Goal: Task Accomplishment & Management: Manage account settings

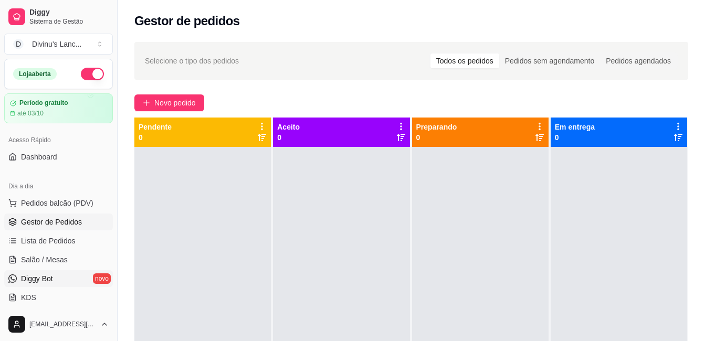
click at [58, 274] on link "Diggy Bot novo" at bounding box center [58, 278] width 109 height 17
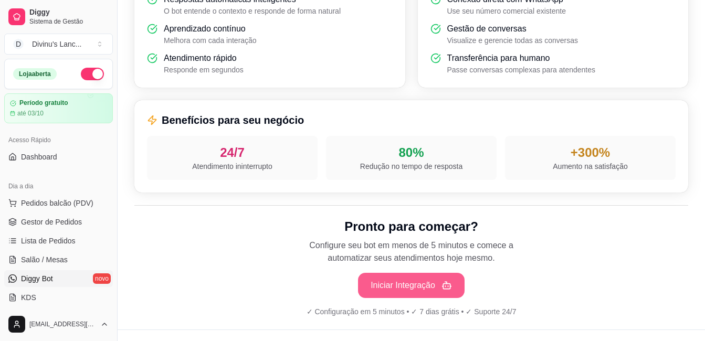
scroll to position [390, 0]
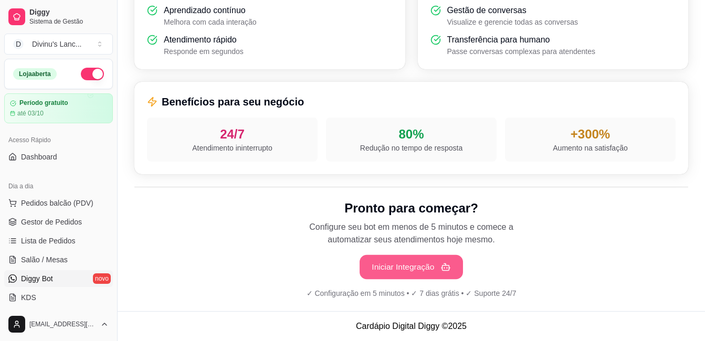
click at [428, 274] on button "Iniciar Integração" at bounding box center [411, 267] width 103 height 25
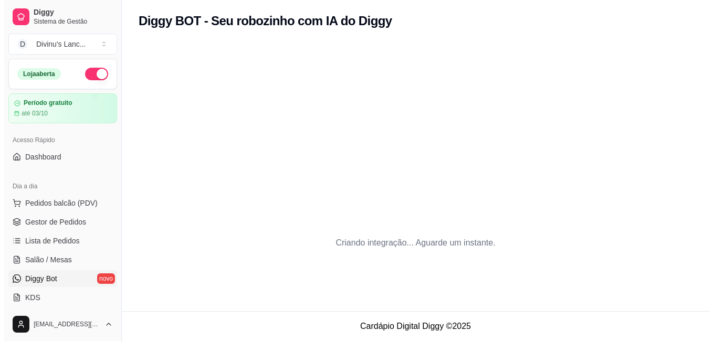
scroll to position [0, 0]
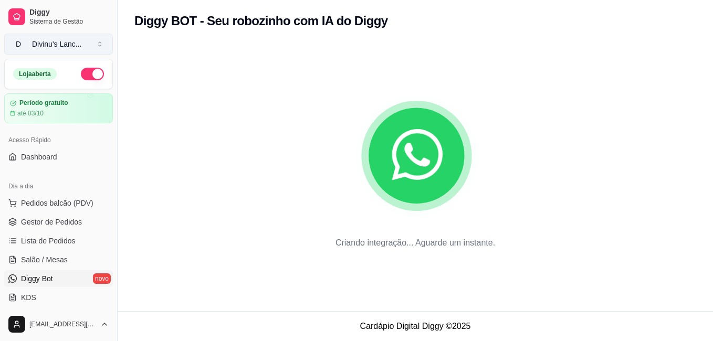
click at [77, 50] on button "D Divinu's Lanc ..." at bounding box center [58, 44] width 109 height 21
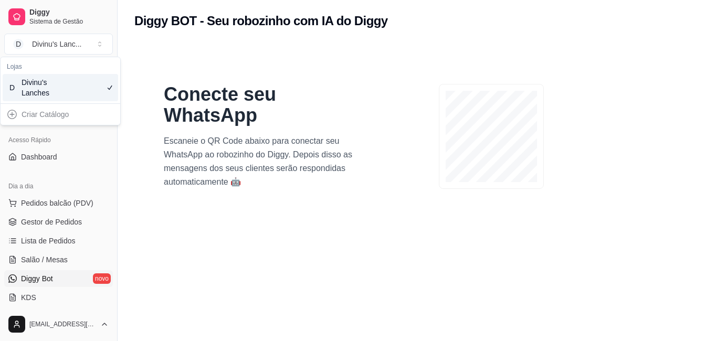
click at [318, 223] on section "Conecte seu WhatsApp Escaneie o QR Code abaixo para conectar seu WhatsApp ao ro…" at bounding box center [411, 212] width 554 height 341
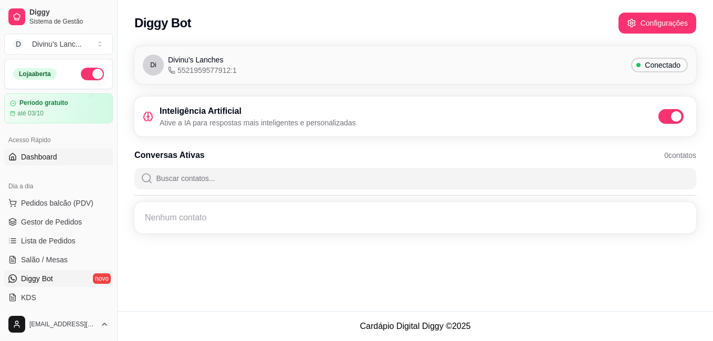
click at [34, 159] on span "Dashboard" at bounding box center [39, 157] width 36 height 11
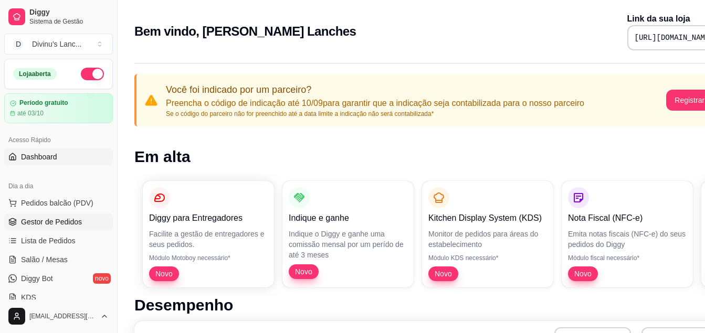
click at [48, 218] on span "Gestor de Pedidos" at bounding box center [51, 222] width 61 height 11
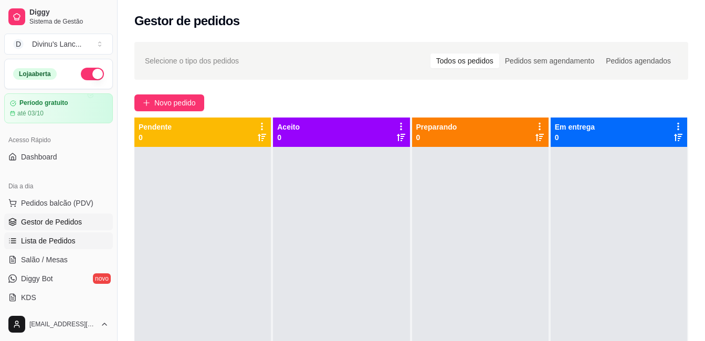
click at [31, 236] on span "Lista de Pedidos" at bounding box center [48, 241] width 55 height 11
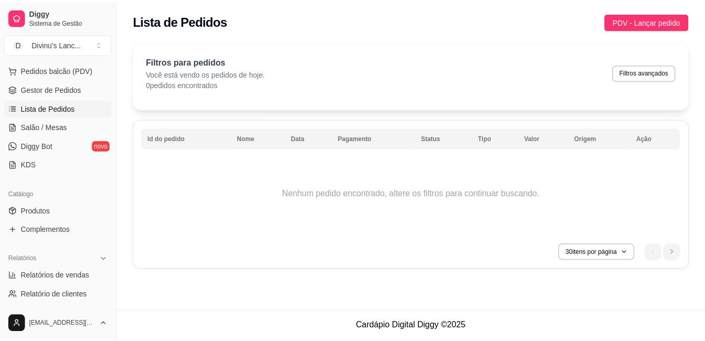
scroll to position [133, 0]
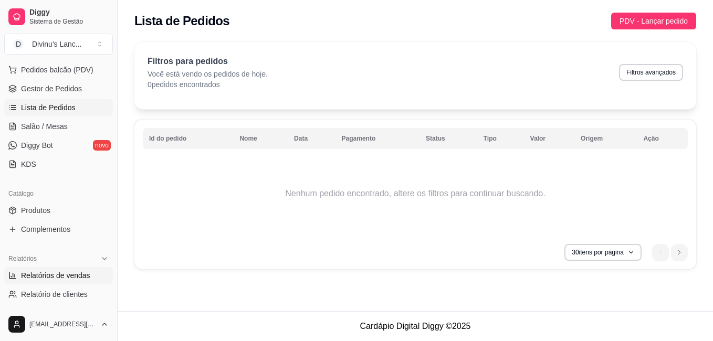
click at [51, 274] on span "Relatórios de vendas" at bounding box center [55, 275] width 69 height 11
select select "ALL"
select select "0"
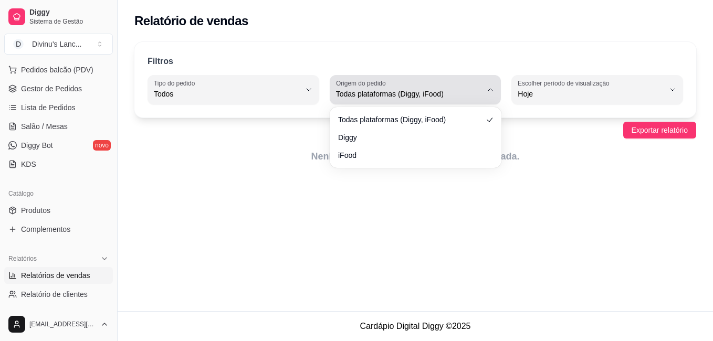
click at [369, 87] on label "Origem do pedido" at bounding box center [362, 83] width 53 height 9
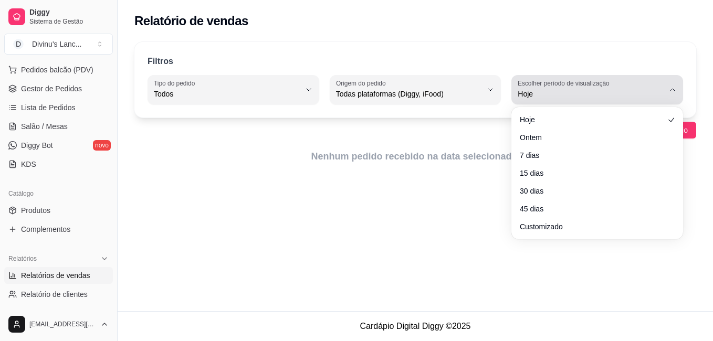
click at [543, 83] on label "Escolher período de visualização" at bounding box center [565, 83] width 95 height 9
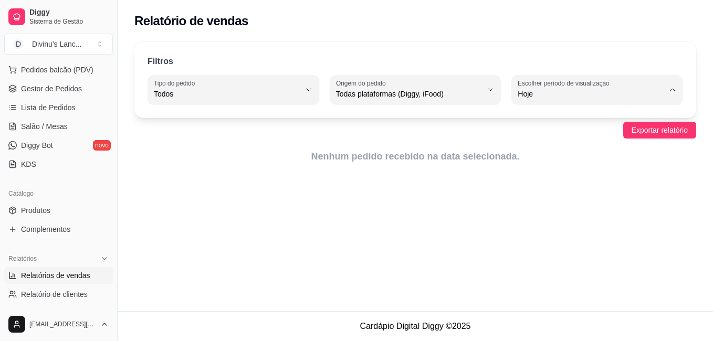
click at [531, 171] on span "15 dias" at bounding box center [592, 170] width 139 height 10
type input "15"
select select "15"
click at [635, 134] on span "Exportar relatório" at bounding box center [660, 130] width 56 height 12
click at [570, 206] on div "Relatório de vendas Filtros ALL Tipo do pedido Todos Entrega Retirada Mesa Cons…" at bounding box center [415, 155] width 595 height 311
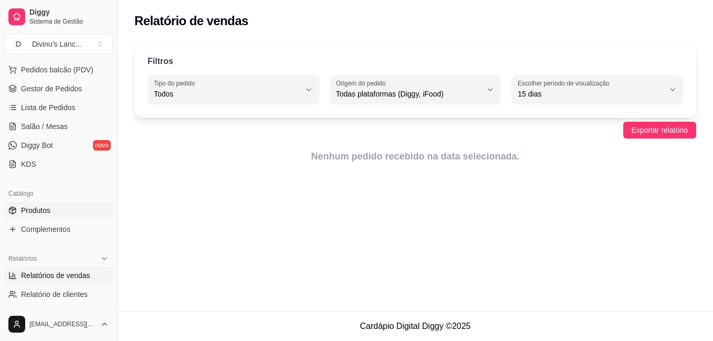
click at [36, 211] on span "Produtos" at bounding box center [35, 210] width 29 height 11
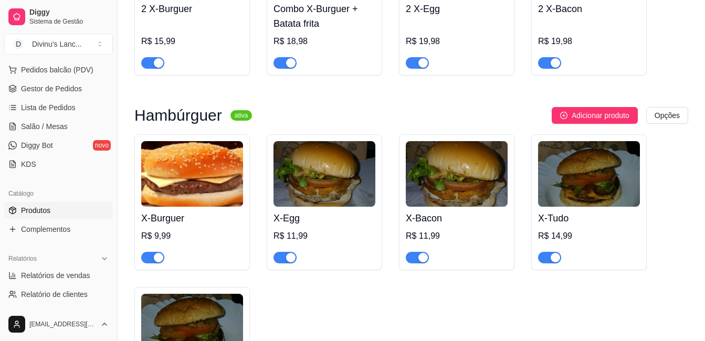
scroll to position [204, 0]
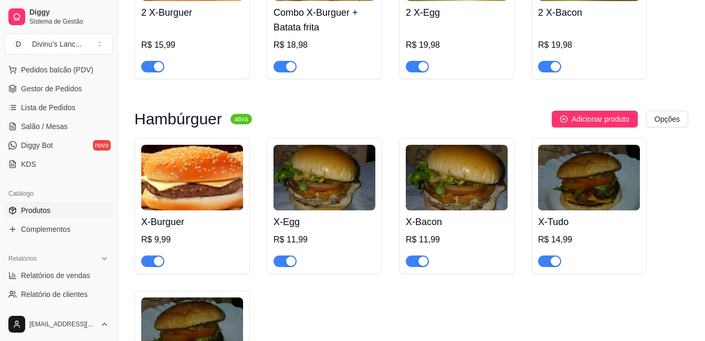
click at [575, 116] on span "Adicionar produto" at bounding box center [601, 119] width 58 height 12
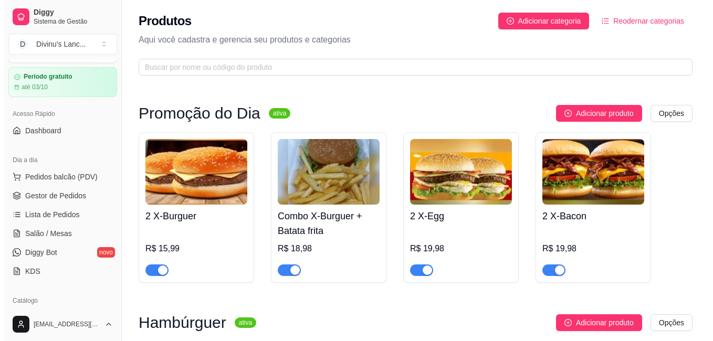
scroll to position [0, 0]
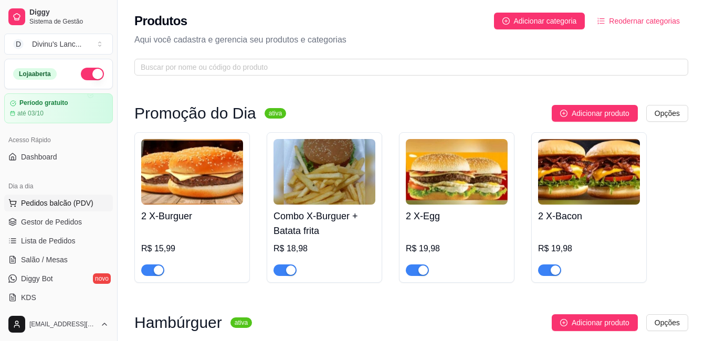
click at [56, 201] on span "Pedidos balcão (PDV)" at bounding box center [57, 203] width 72 height 11
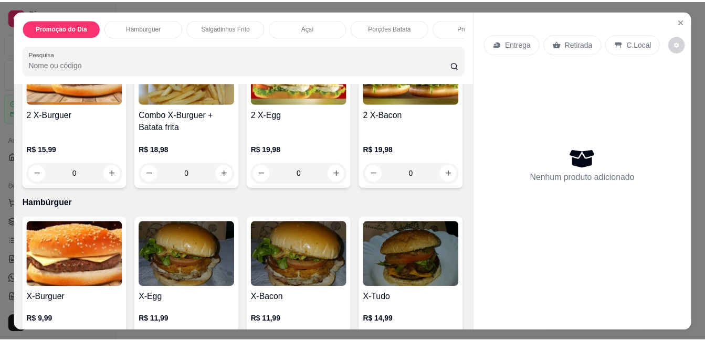
scroll to position [118, 0]
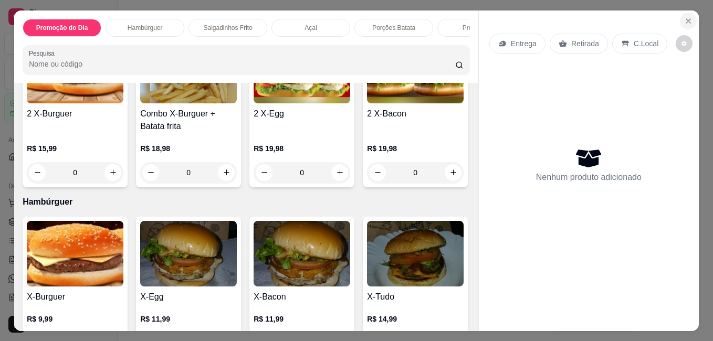
click at [684, 17] on icon "Close" at bounding box center [688, 21] width 8 height 8
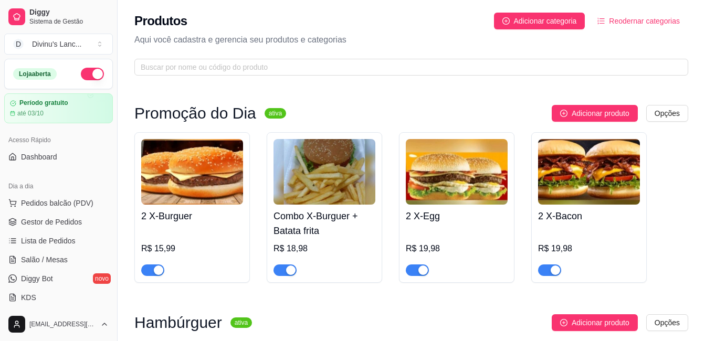
drag, startPoint x: 682, startPoint y: 16, endPoint x: 551, endPoint y: 32, distance: 132.3
click at [551, 32] on div "Produtos Adicionar categoria Reodernar categorias Aqui você cadastra e gerencia…" at bounding box center [411, 41] width 587 height 82
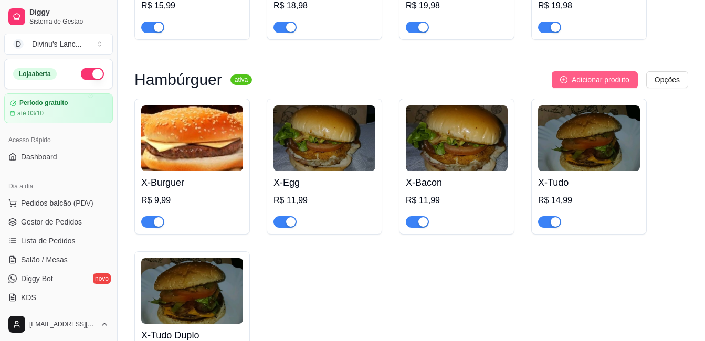
scroll to position [244, 0]
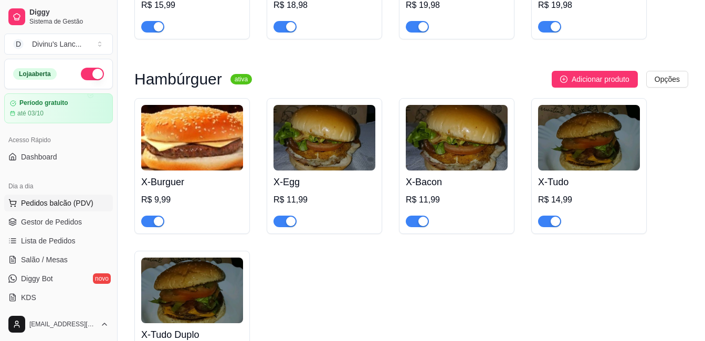
click at [53, 205] on span "Pedidos balcão (PDV)" at bounding box center [57, 203] width 72 height 11
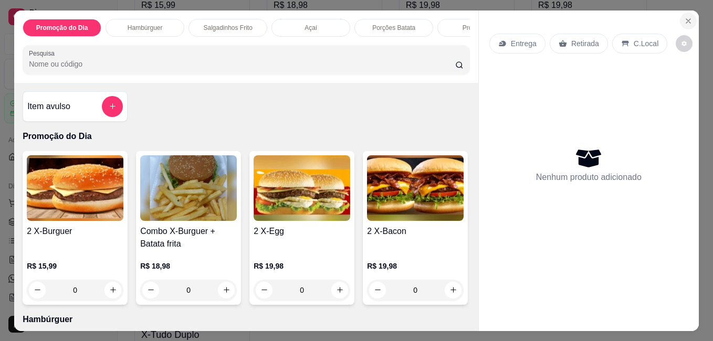
click at [687, 17] on icon "Close" at bounding box center [688, 21] width 8 height 8
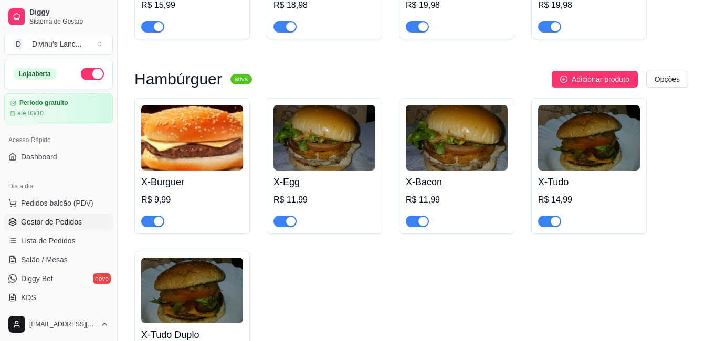
click at [57, 230] on link "Gestor de Pedidos" at bounding box center [58, 222] width 109 height 17
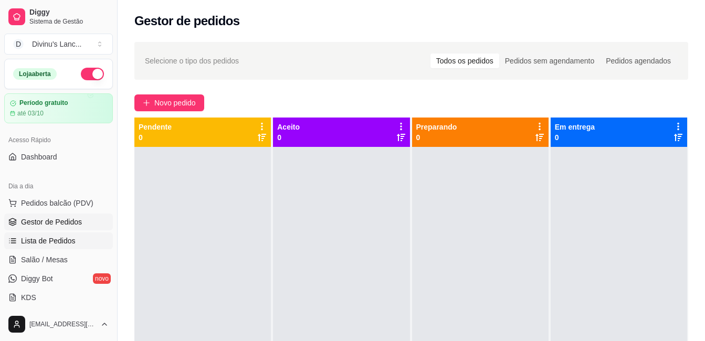
click at [69, 246] on link "Lista de Pedidos" at bounding box center [58, 241] width 109 height 17
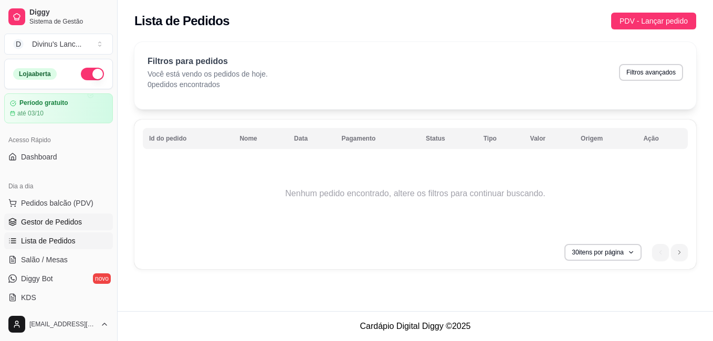
click at [79, 228] on link "Gestor de Pedidos" at bounding box center [58, 222] width 109 height 17
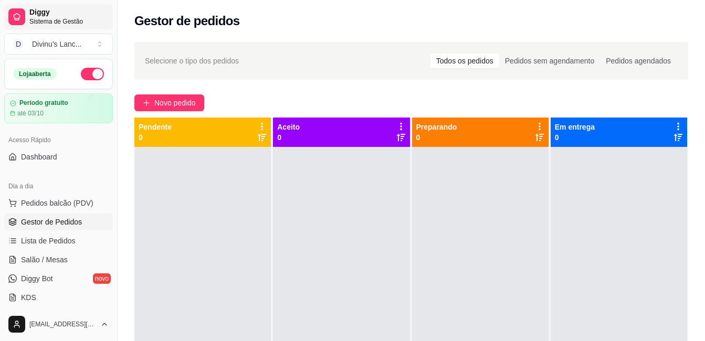
click at [20, 13] on icon at bounding box center [17, 17] width 8 height 8
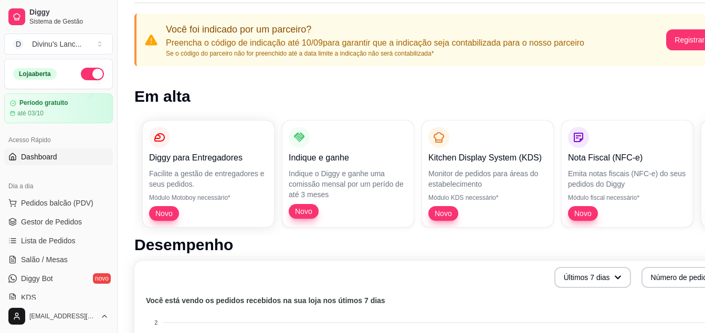
scroll to position [61, 0]
click at [30, 219] on span "Gestor de Pedidos" at bounding box center [51, 222] width 61 height 11
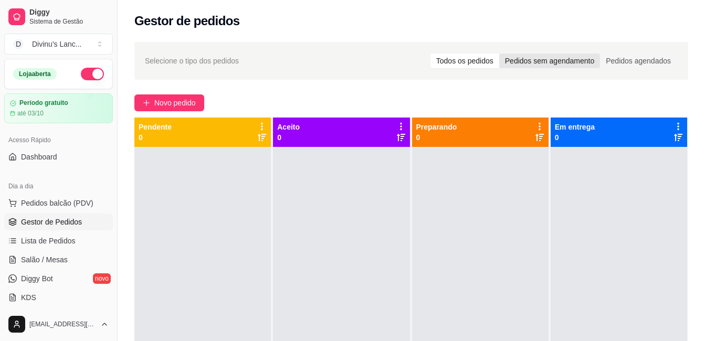
click at [559, 62] on div "Pedidos sem agendamento" at bounding box center [549, 61] width 101 height 15
click at [499, 54] on input "Pedidos sem agendamento" at bounding box center [499, 54] width 0 height 0
click at [621, 60] on div "Pedidos agendados" at bounding box center [638, 61] width 77 height 15
click at [600, 54] on input "Pedidos agendados" at bounding box center [600, 54] width 0 height 0
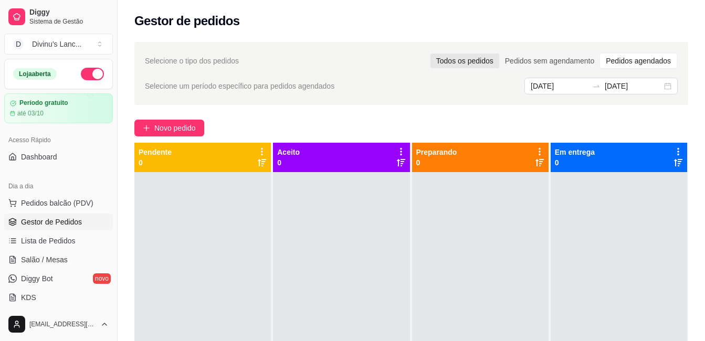
click at [495, 64] on div "Todos os pedidos" at bounding box center [465, 61] width 69 height 15
click at [431, 54] on input "Todos os pedidos" at bounding box center [431, 54] width 0 height 0
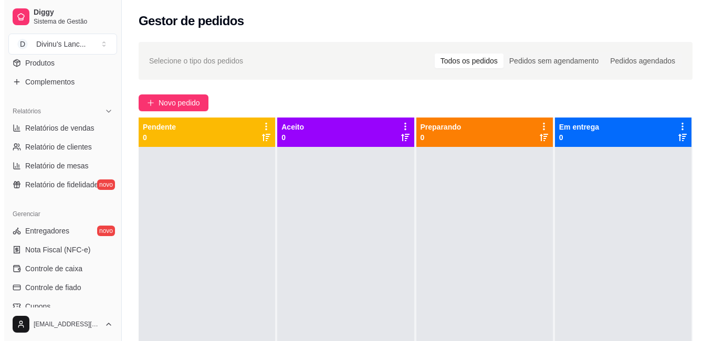
scroll to position [414, 0]
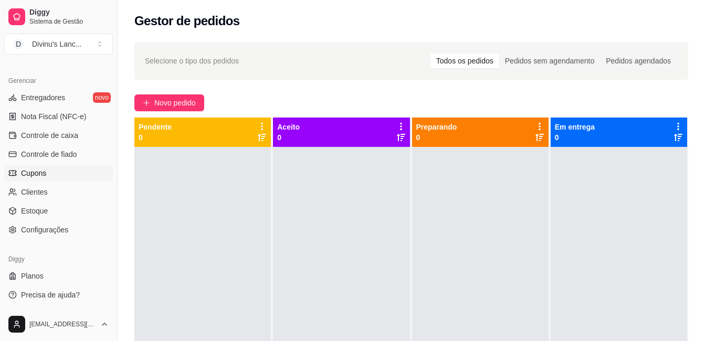
click at [35, 174] on span "Cupons" at bounding box center [33, 173] width 25 height 11
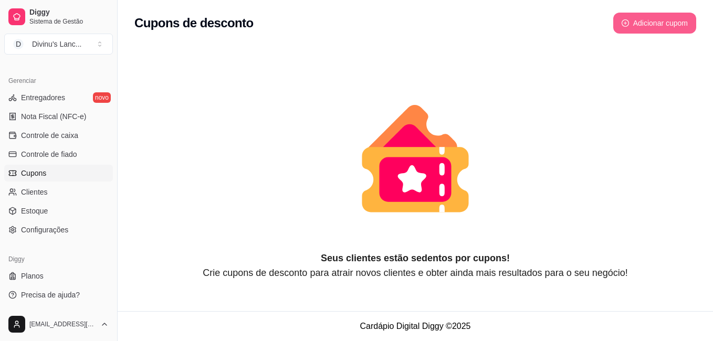
click at [638, 20] on button "Adicionar cupom" at bounding box center [654, 23] width 83 height 21
select select "FIXED_VALUE"
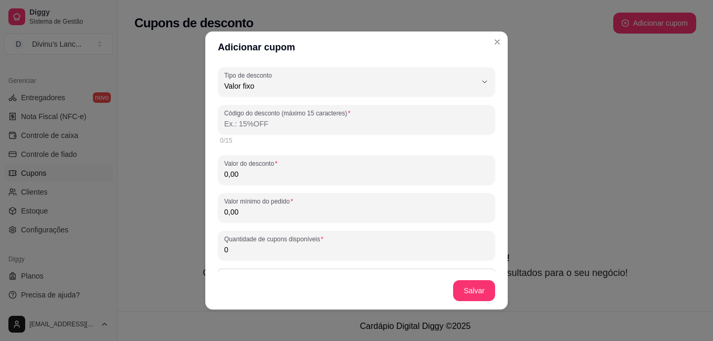
click at [289, 119] on input "Código do desconto (máximo 15 caracteres)" at bounding box center [356, 124] width 265 height 11
type input "15"
click at [319, 145] on div "2/15" at bounding box center [356, 140] width 277 height 13
click at [310, 179] on input "0,00" at bounding box center [356, 174] width 265 height 11
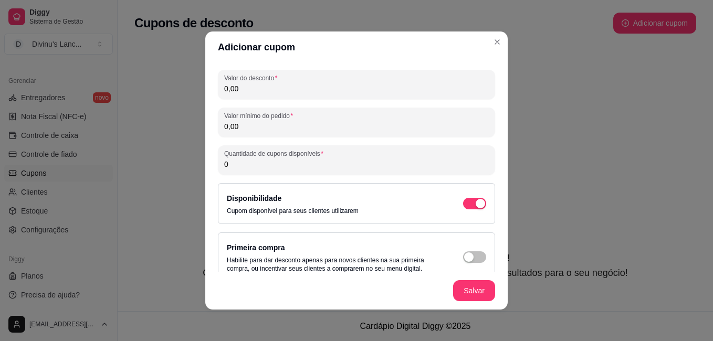
scroll to position [85, 0]
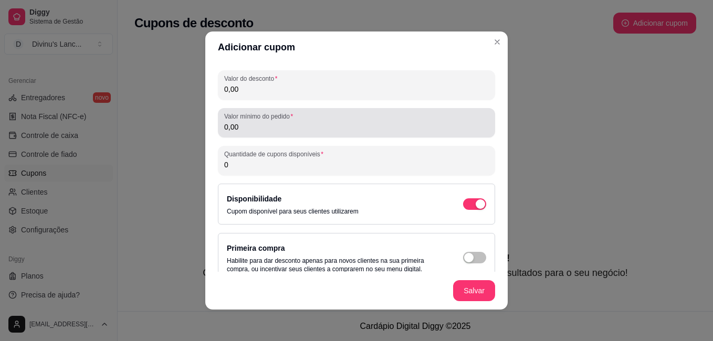
click at [241, 133] on div "0,00" at bounding box center [356, 122] width 265 height 21
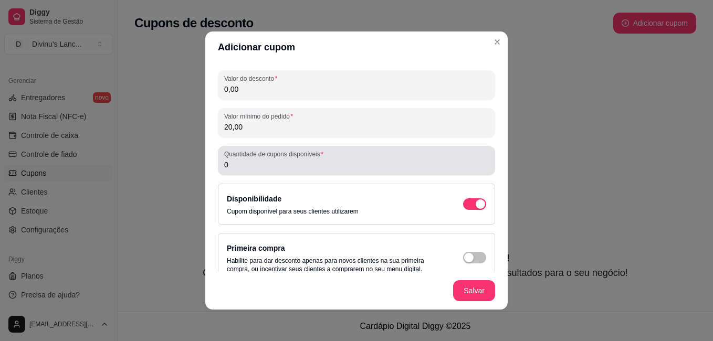
type input "20,00"
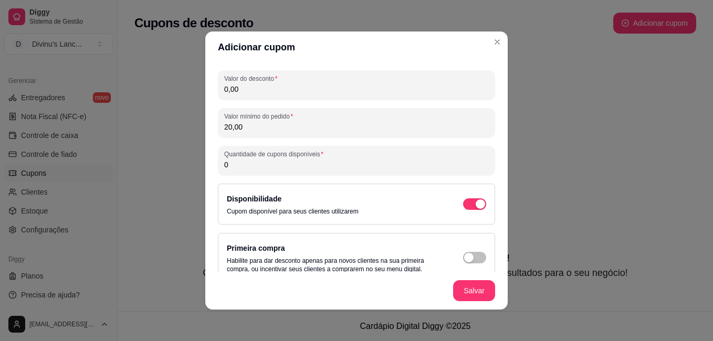
click at [254, 167] on input "0" at bounding box center [356, 165] width 265 height 11
type input "0"
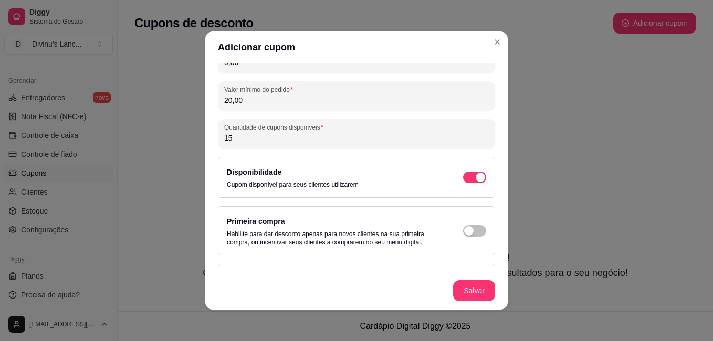
scroll to position [112, 0]
type input "15"
click at [463, 228] on button "button" at bounding box center [474, 231] width 23 height 12
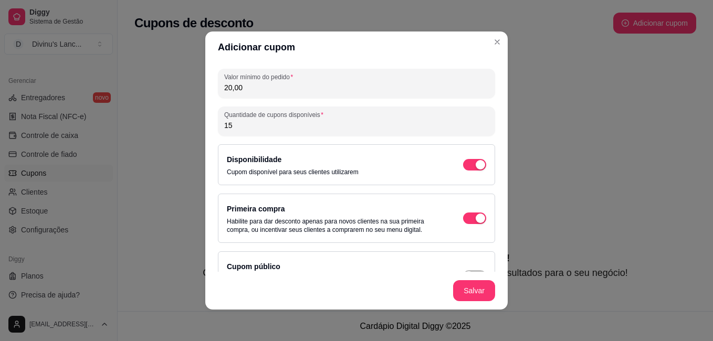
scroll to position [125, 0]
click at [463, 166] on button "button" at bounding box center [474, 165] width 23 height 12
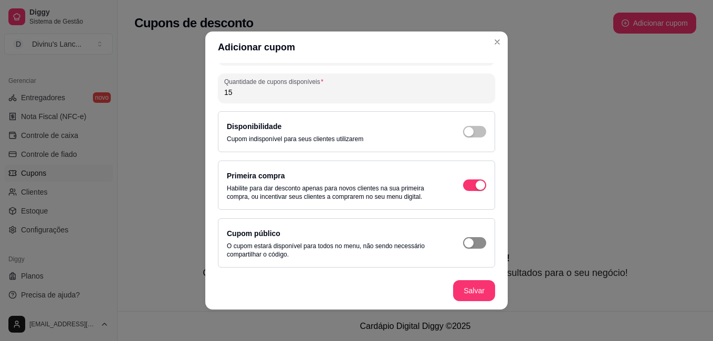
click at [464, 247] on div "button" at bounding box center [468, 242] width 9 height 9
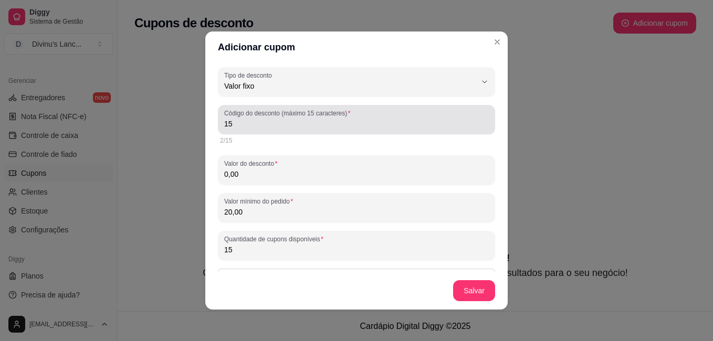
click at [267, 125] on input "15" at bounding box center [356, 124] width 265 height 11
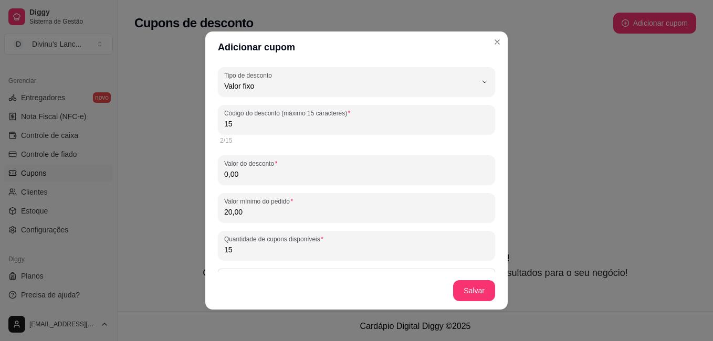
click at [267, 125] on input "15" at bounding box center [356, 124] width 265 height 11
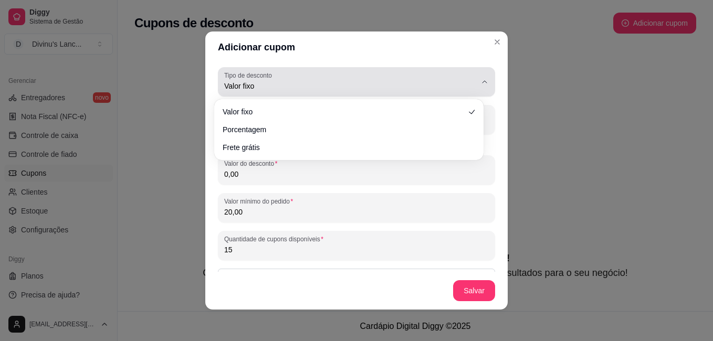
click at [261, 80] on div "Valor fixo" at bounding box center [350, 81] width 252 height 21
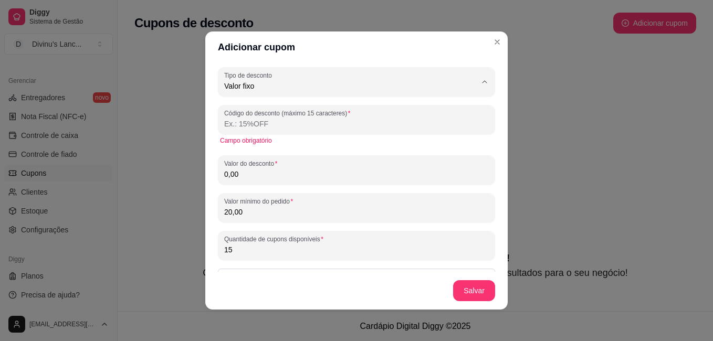
click at [263, 144] on span "Frete grátis" at bounding box center [343, 146] width 233 height 10
type input "FREE_DELIVERY_FEE"
select select "FREE_DELIVERY_FEE"
type input "FRETEGRATIS"
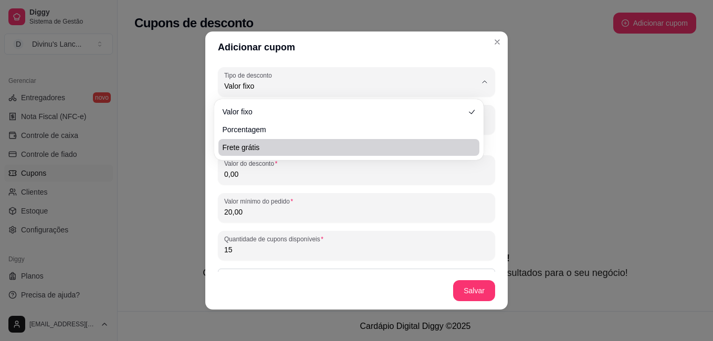
scroll to position [10, 0]
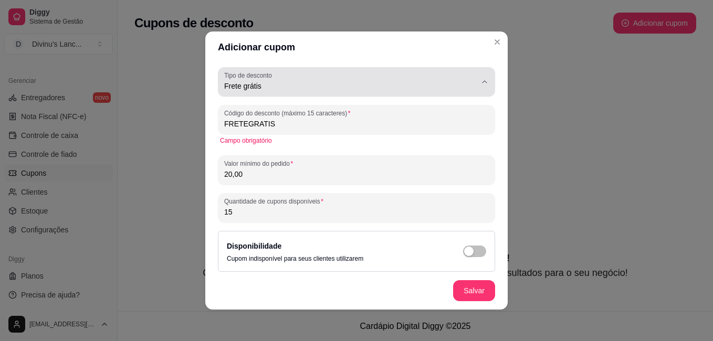
click at [265, 83] on span "Frete grátis" at bounding box center [350, 86] width 252 height 11
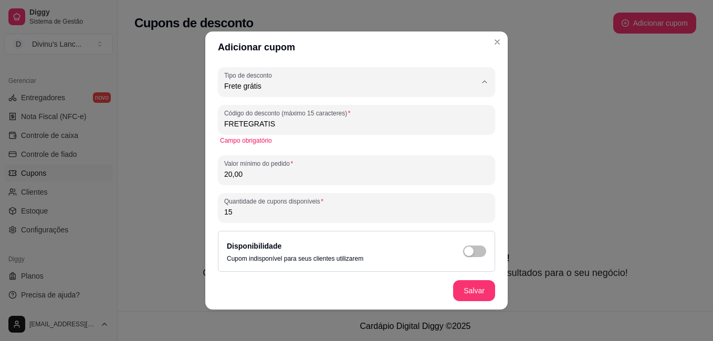
click at [260, 132] on span "Porcentagem" at bounding box center [343, 128] width 233 height 10
type input "PERCENTAGE"
select select "PERCENTAGE"
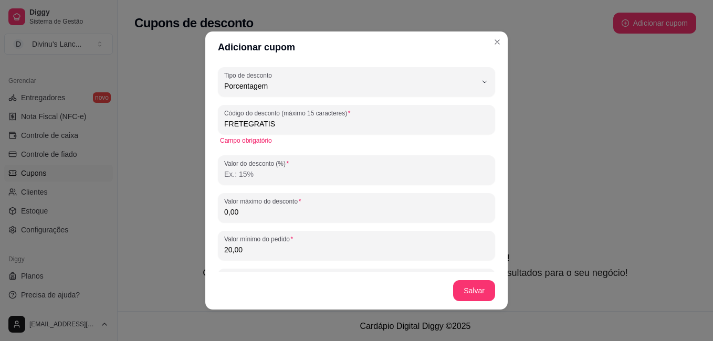
drag, startPoint x: 270, startPoint y: 129, endPoint x: 217, endPoint y: 130, distance: 52.5
click at [218, 130] on div "Código do desconto (máximo 15 caracteres) FRETEGRATIS" at bounding box center [356, 119] width 277 height 29
click at [256, 142] on div "Campo obrigatório" at bounding box center [356, 141] width 273 height 8
click at [278, 177] on input "Valor do desconto (%)" at bounding box center [356, 174] width 265 height 11
type input "15"
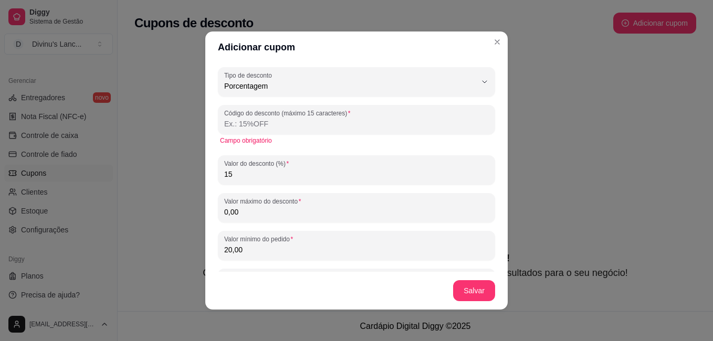
click at [206, 205] on div "PERCENTAGE Tipo de desconto Valor fixo Porcentagem Frete grátis Tipo de descont…" at bounding box center [356, 167] width 302 height 209
click at [245, 127] on input "Código do desconto (máximo 15 caracteres)" at bounding box center [356, 124] width 265 height 11
type input "15"
click at [264, 142] on div "2/15" at bounding box center [356, 141] width 273 height 8
click at [280, 169] on input "15" at bounding box center [356, 174] width 265 height 11
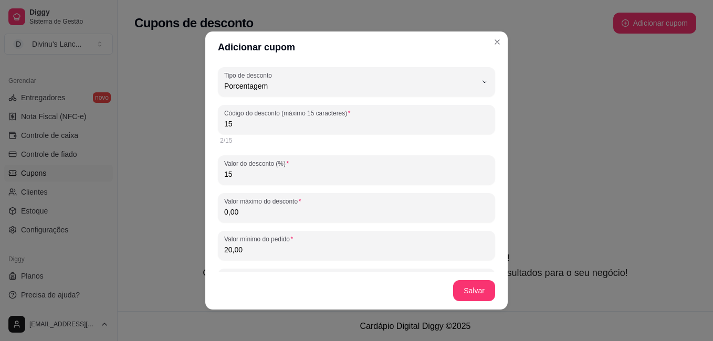
type input "15"
click at [238, 122] on input "15" at bounding box center [356, 124] width 265 height 11
type input "1"
click at [233, 122] on input "15" at bounding box center [356, 124] width 265 height 11
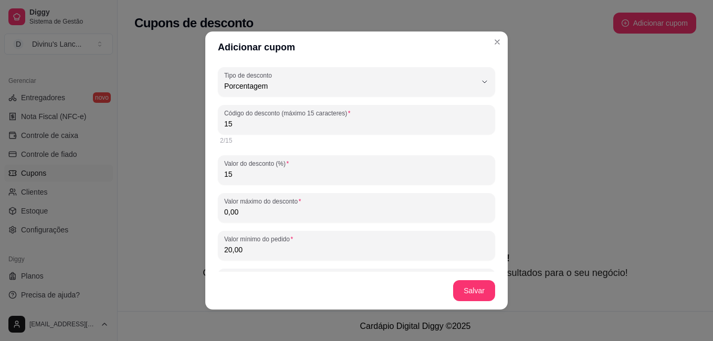
paste input "OFF"
type input "15OFF"
drag, startPoint x: 245, startPoint y: 121, endPoint x: 75, endPoint y: 134, distance: 170.6
click at [75, 134] on div "Adicionar cupom PERCENTAGE Tipo de desconto Valor fixo Porcentagem Frete grátis…" at bounding box center [356, 170] width 713 height 341
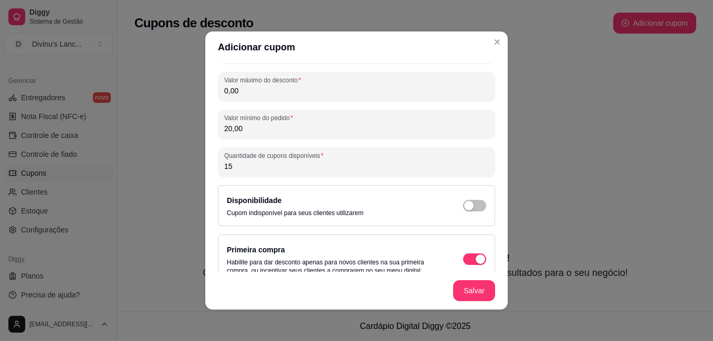
scroll to position [120, 0]
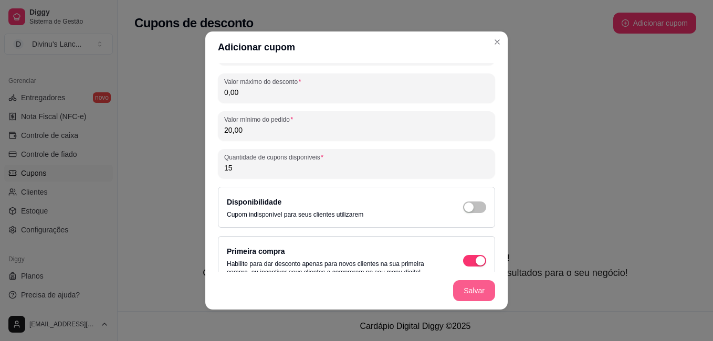
type input "15OFF"
click at [466, 289] on button "Salvar" at bounding box center [474, 291] width 41 height 20
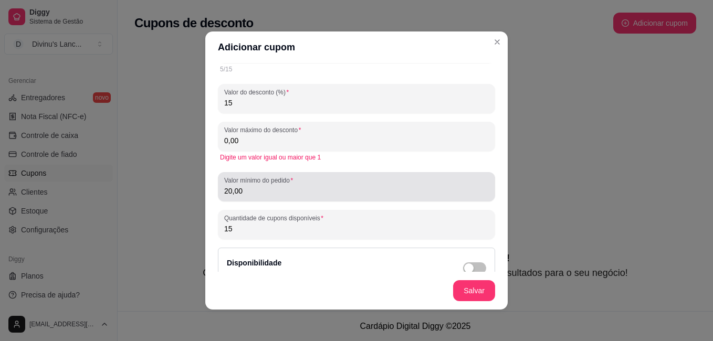
scroll to position [67, 0]
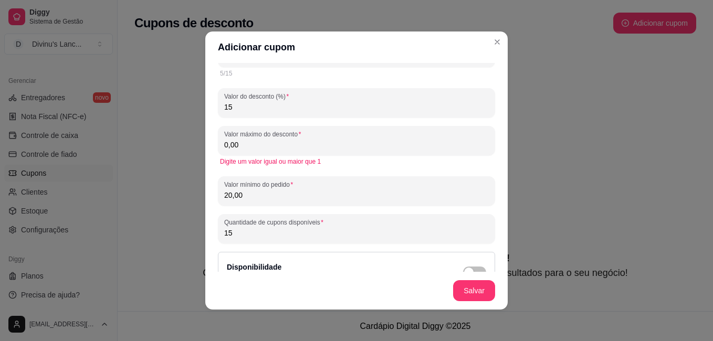
click at [251, 144] on input "0,00" at bounding box center [356, 145] width 265 height 11
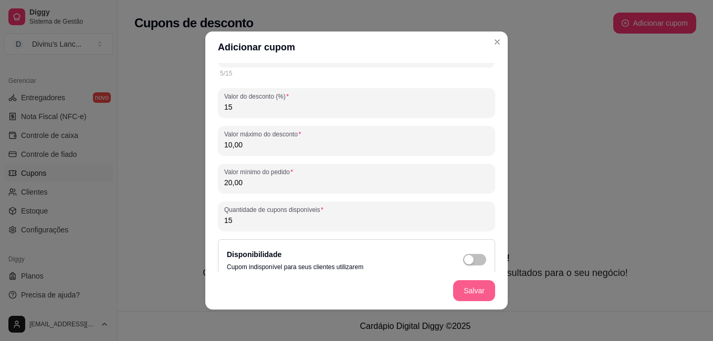
type input "10,00"
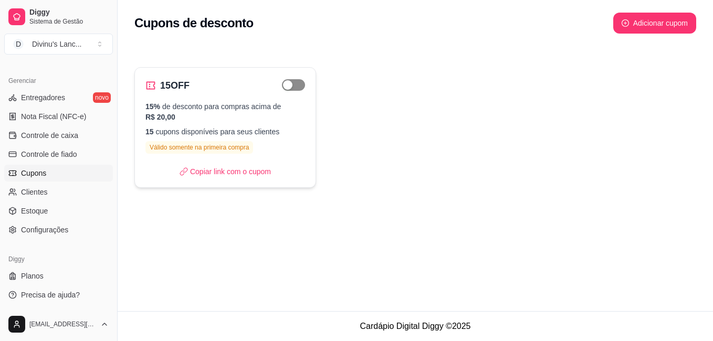
click at [293, 80] on span "button" at bounding box center [293, 85] width 23 height 12
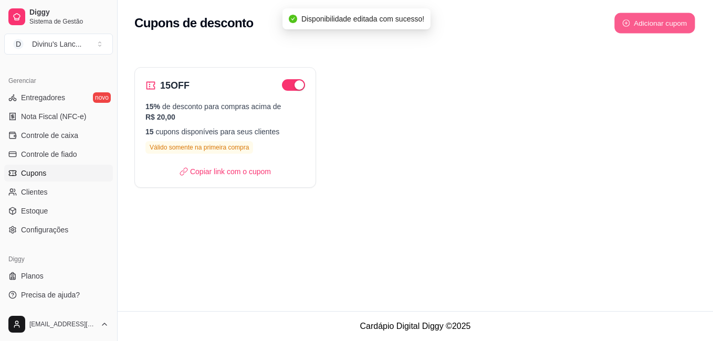
click at [621, 23] on button "Adicionar cupom" at bounding box center [654, 23] width 81 height 20
select select "FIXED_VALUE"
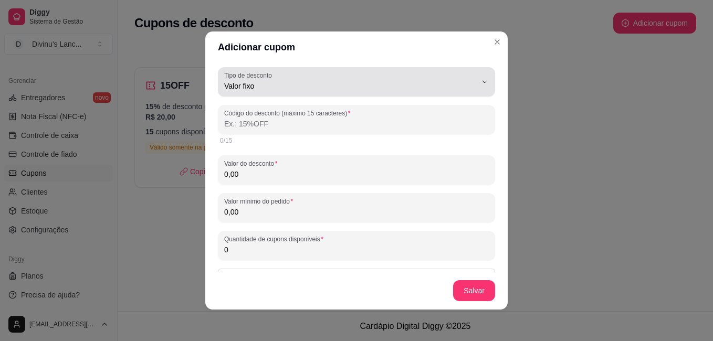
click at [283, 86] on span "Valor fixo" at bounding box center [350, 86] width 252 height 11
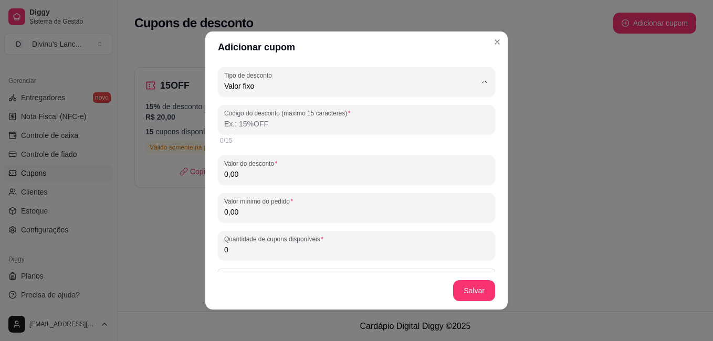
click at [255, 145] on span "Frete grátis" at bounding box center [343, 146] width 233 height 10
type input "FREE_DELIVERY_FEE"
select select "FREE_DELIVERY_FEE"
type input "FRETEGRATIS"
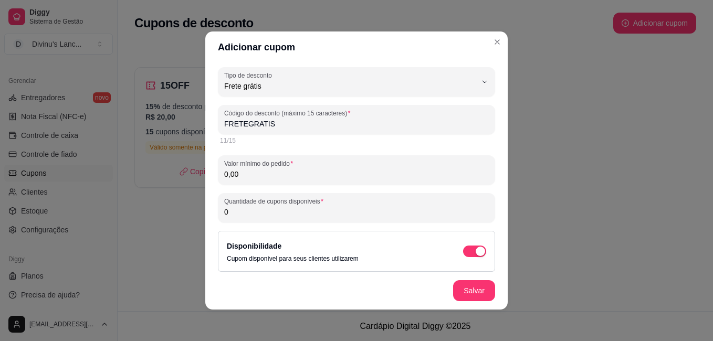
scroll to position [10, 0]
click at [257, 176] on input "0,00" at bounding box center [356, 174] width 265 height 11
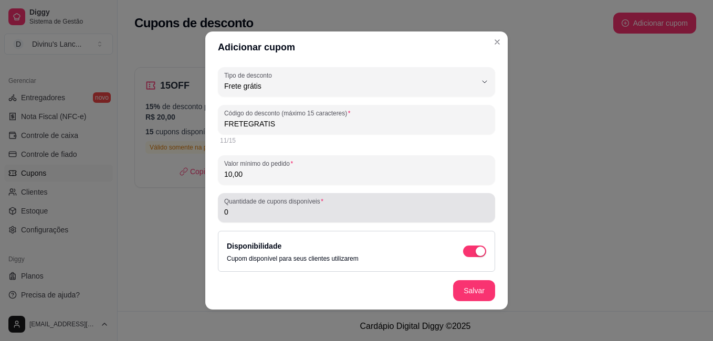
type input "10,00"
click at [271, 211] on input "0" at bounding box center [356, 212] width 265 height 11
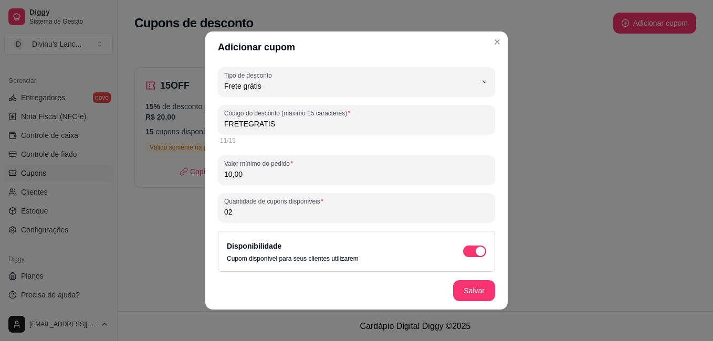
type input "0"
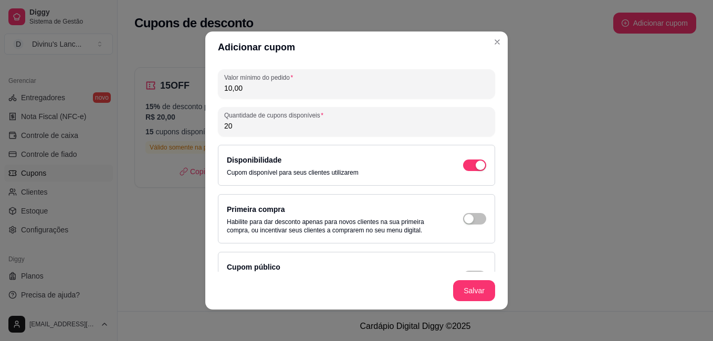
scroll to position [87, 0]
type input "20"
click at [465, 215] on span "button" at bounding box center [474, 219] width 23 height 12
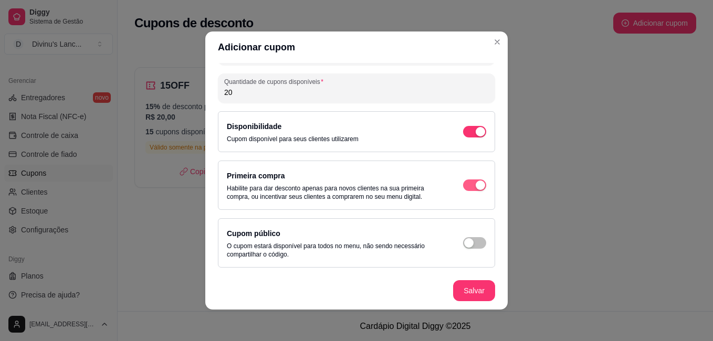
scroll to position [120, 0]
click at [464, 241] on div "button" at bounding box center [468, 242] width 9 height 9
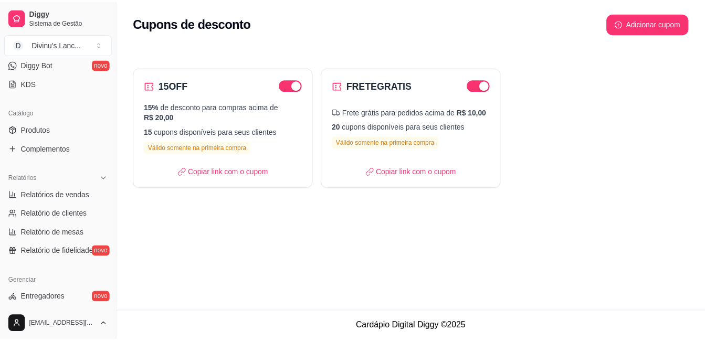
scroll to position [128, 0]
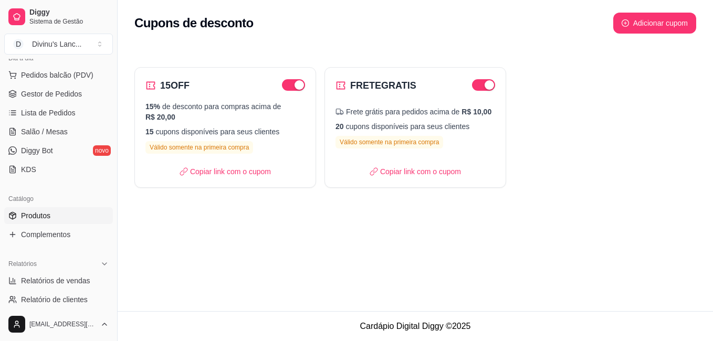
click at [44, 215] on span "Produtos" at bounding box center [35, 216] width 29 height 11
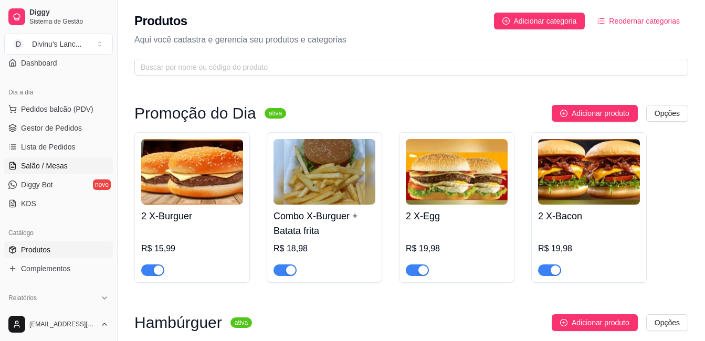
scroll to position [93, 0]
click at [46, 161] on link "Salão / Mesas" at bounding box center [58, 166] width 109 height 17
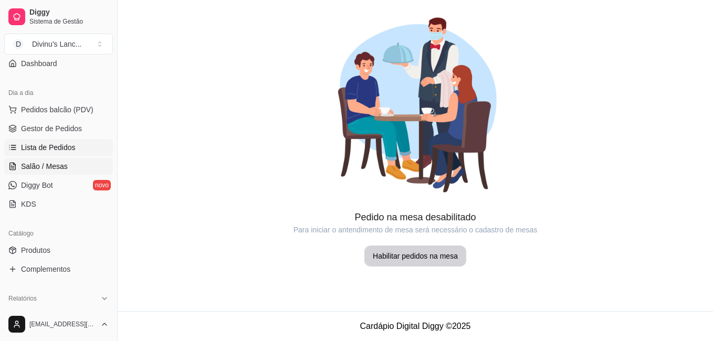
click at [45, 140] on link "Lista de Pedidos" at bounding box center [58, 147] width 109 height 17
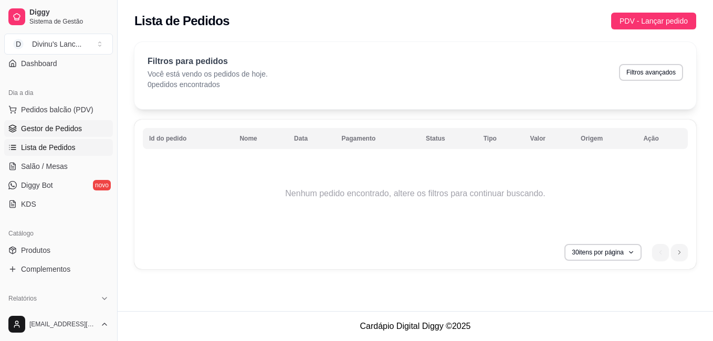
click at [49, 127] on span "Gestor de Pedidos" at bounding box center [51, 128] width 61 height 11
